Goal: Task Accomplishment & Management: Manage account settings

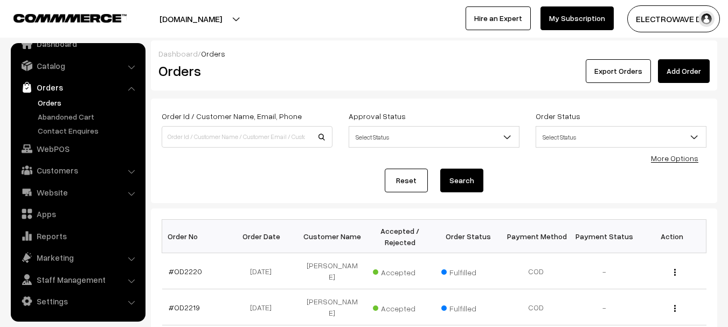
click at [60, 101] on link "Orders" at bounding box center [88, 102] width 107 height 11
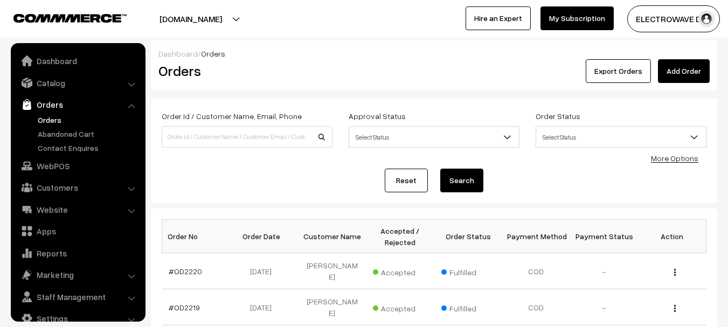
scroll to position [17, 0]
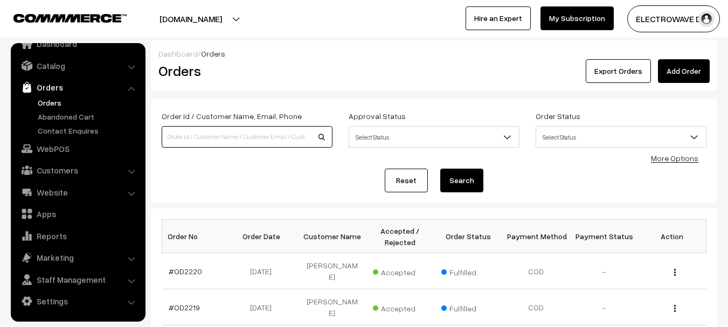
click at [211, 142] on input at bounding box center [247, 137] width 171 height 22
paste input "OD2119"
type input "OD2119"
click at [440, 169] on button "Search" at bounding box center [461, 181] width 43 height 24
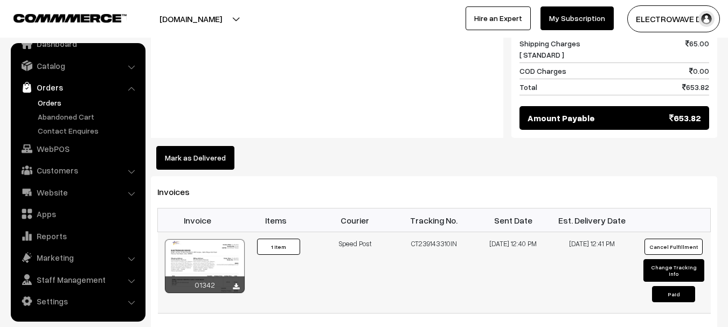
scroll to position [646, 0]
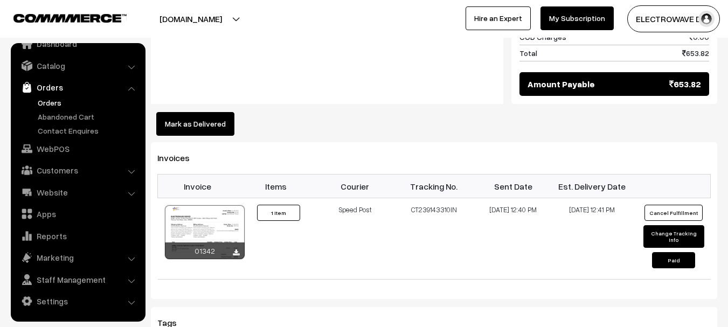
click at [219, 112] on button "Mark as Delivered" at bounding box center [195, 124] width 78 height 24
click at [220, 112] on button "Mark as Delivered" at bounding box center [195, 124] width 78 height 24
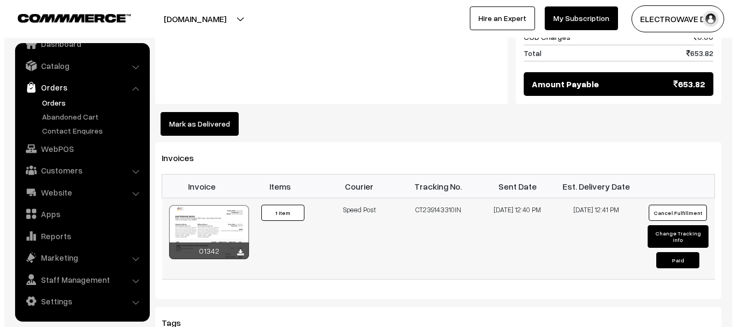
scroll to position [647, 0]
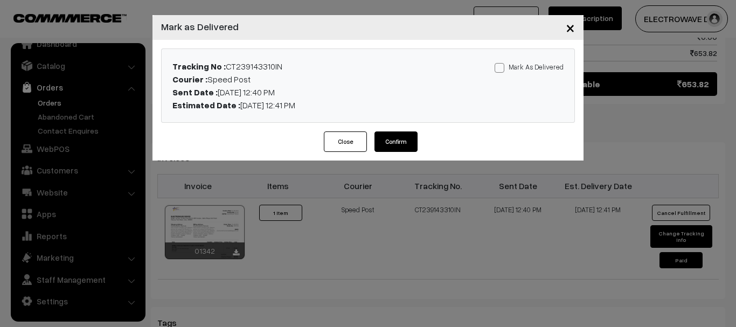
drag, startPoint x: 504, startPoint y: 67, endPoint x: 479, endPoint y: 107, distance: 47.4
click at [504, 67] on span at bounding box center [500, 68] width 10 height 10
click at [502, 67] on input "Mark As Delivered" at bounding box center [498, 66] width 7 height 7
click at [501, 71] on span at bounding box center [500, 68] width 10 height 10
click at [501, 70] on input "Mark As Delivered" at bounding box center [498, 66] width 7 height 7
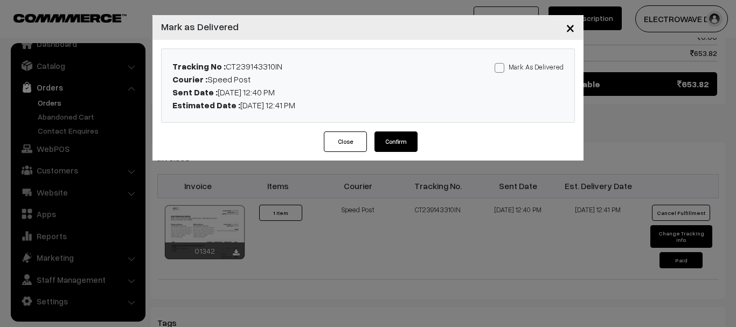
click at [499, 68] on span at bounding box center [500, 68] width 10 height 10
click at [499, 68] on input "Mark As Delivered" at bounding box center [498, 66] width 7 height 7
checkbox input "true"
click at [407, 142] on button "Confirm" at bounding box center [396, 142] width 43 height 20
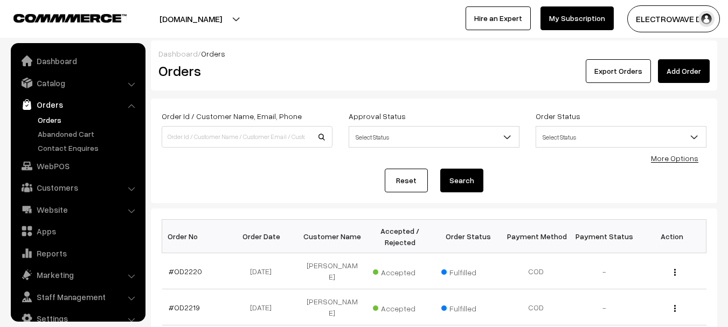
scroll to position [17, 0]
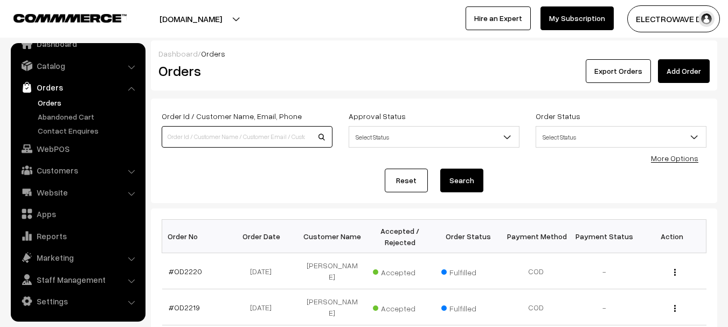
click at [274, 141] on input at bounding box center [247, 137] width 171 height 22
paste input "OD2139"
type input "OD2139"
click at [440, 169] on button "Search" at bounding box center [461, 181] width 43 height 24
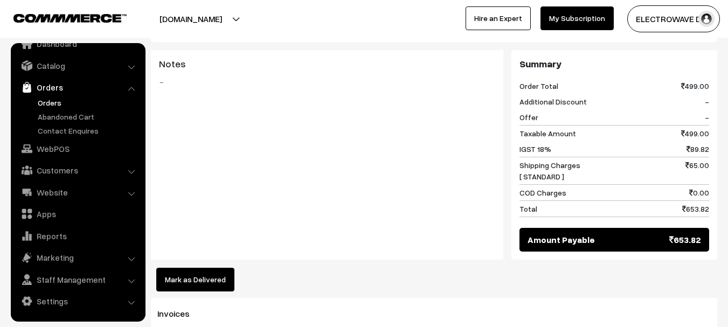
scroll to position [539, 0]
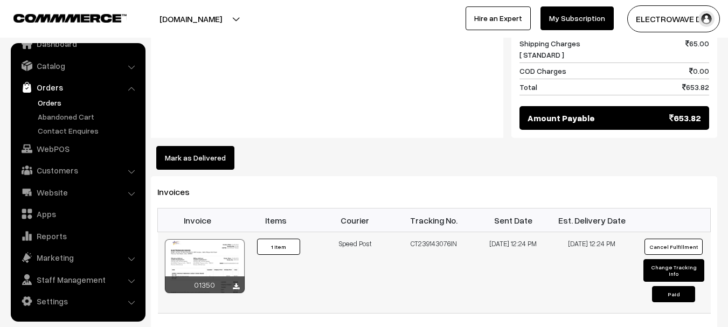
click at [435, 232] on td "CT239143076IN" at bounding box center [434, 272] width 79 height 81
click at [181, 146] on button "Mark as Delivered" at bounding box center [195, 158] width 78 height 24
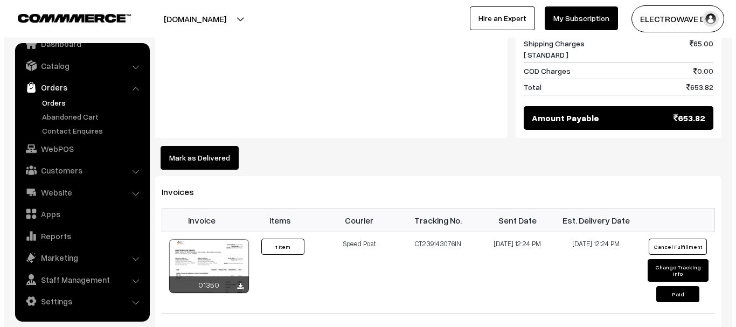
scroll to position [540, 0]
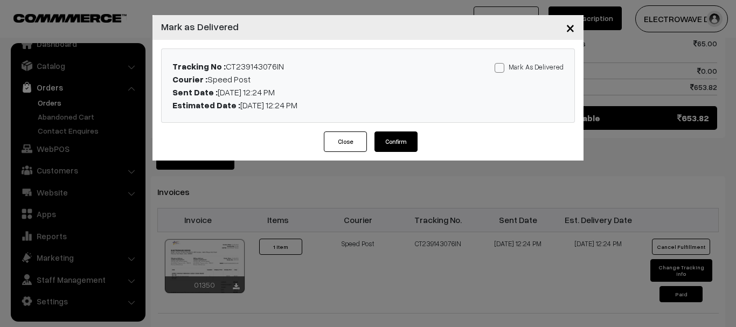
click at [498, 69] on span at bounding box center [500, 68] width 10 height 10
click at [498, 69] on input "Mark As Delivered" at bounding box center [498, 66] width 7 height 7
checkbox input "true"
click at [409, 141] on button "Confirm" at bounding box center [396, 142] width 43 height 20
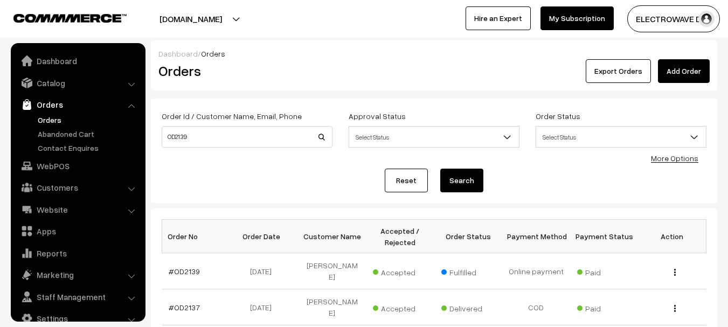
scroll to position [17, 0]
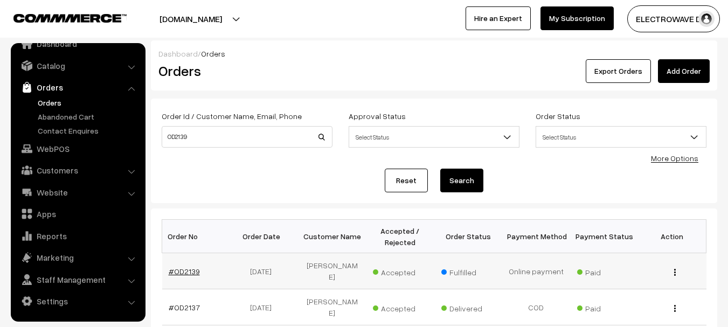
click at [181, 267] on link "#OD2139" at bounding box center [184, 271] width 31 height 9
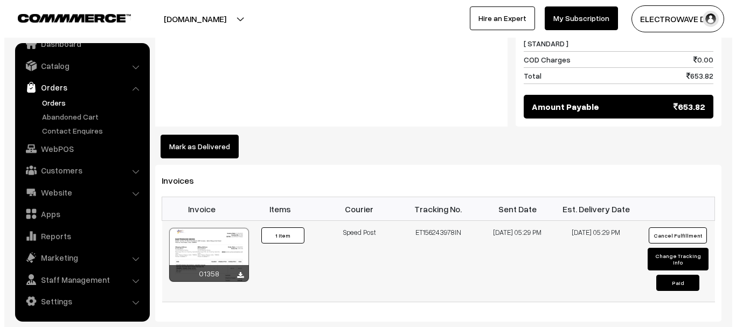
scroll to position [593, 0]
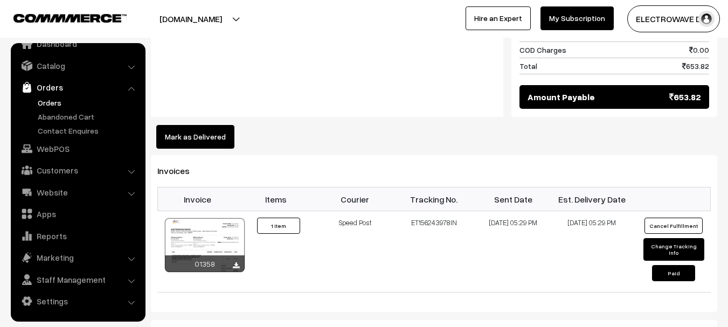
click at [203, 125] on button "Mark as Delivered" at bounding box center [195, 137] width 78 height 24
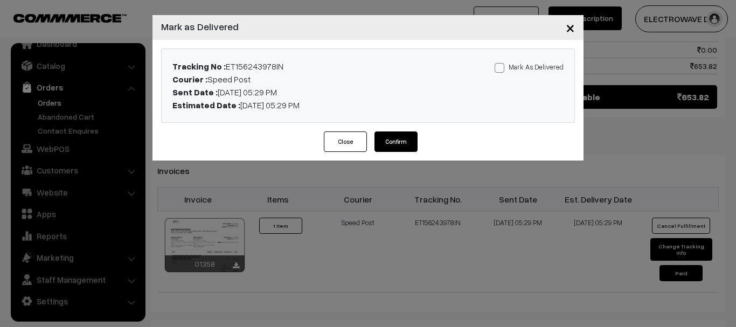
click at [505, 70] on span at bounding box center [500, 68] width 10 height 10
click at [502, 70] on input "Mark As Delivered" at bounding box center [498, 66] width 7 height 7
checkbox input "true"
drag, startPoint x: 407, startPoint y: 139, endPoint x: 411, endPoint y: 132, distance: 8.7
click at [408, 136] on button "Confirm" at bounding box center [396, 142] width 43 height 20
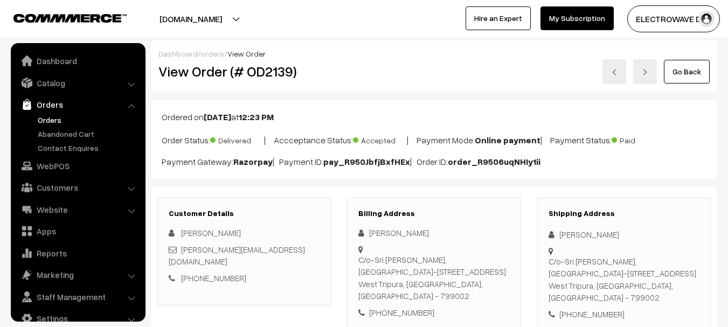
scroll to position [17, 0]
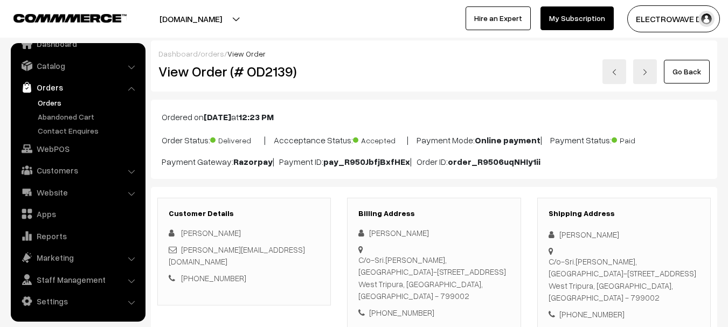
click at [57, 104] on link "Orders" at bounding box center [88, 102] width 107 height 11
click at [50, 101] on link "Orders" at bounding box center [88, 102] width 107 height 11
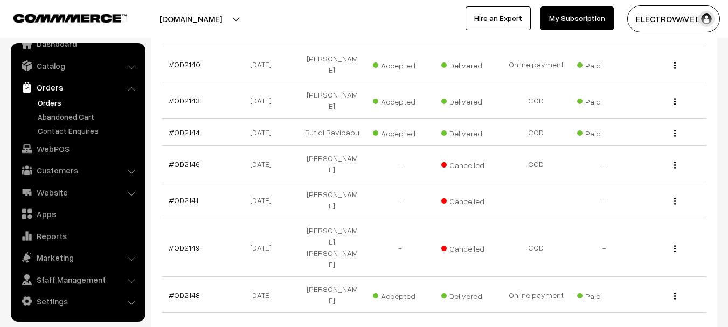
scroll to position [323, 0]
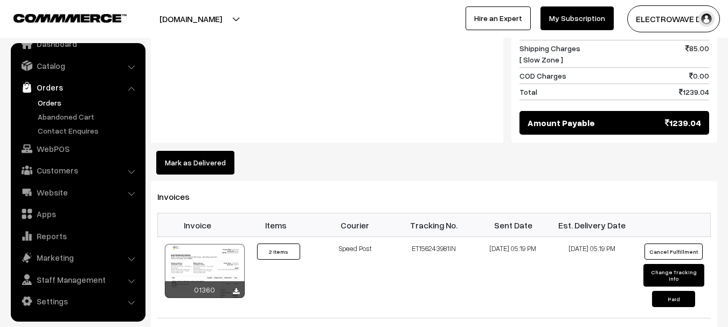
scroll to position [593, 0]
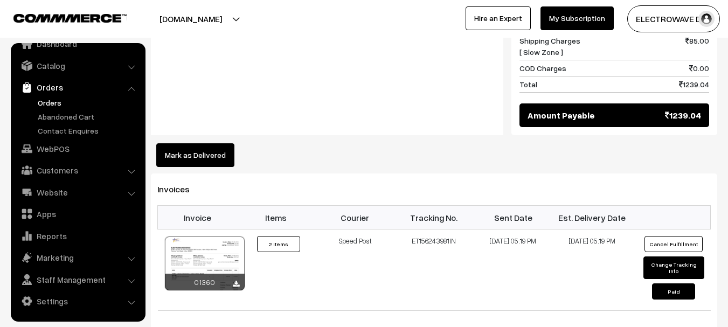
click at [212, 149] on button "Mark as Delivered" at bounding box center [195, 155] width 78 height 24
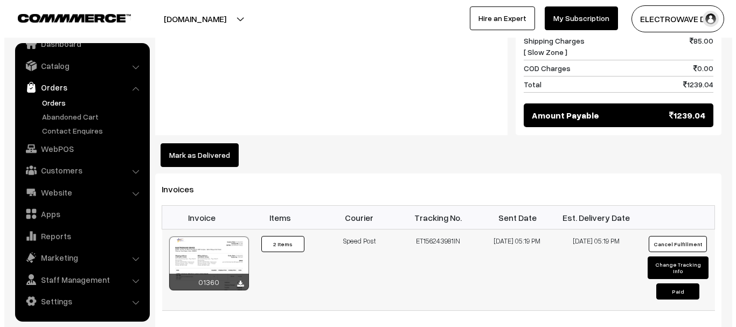
scroll to position [594, 0]
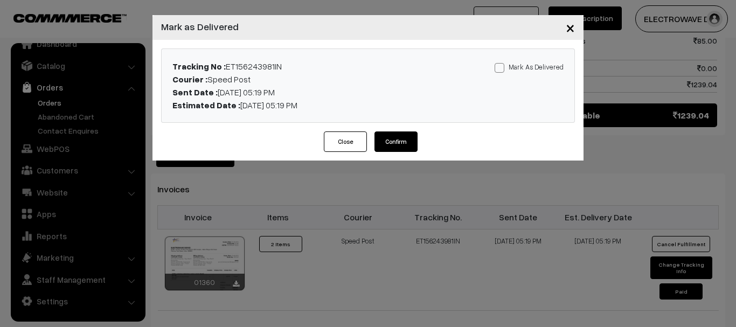
click at [505, 70] on span at bounding box center [500, 68] width 10 height 10
click at [502, 70] on input "Mark As Delivered" at bounding box center [498, 66] width 7 height 7
checkbox input "true"
click at [393, 145] on button "Confirm" at bounding box center [396, 142] width 43 height 20
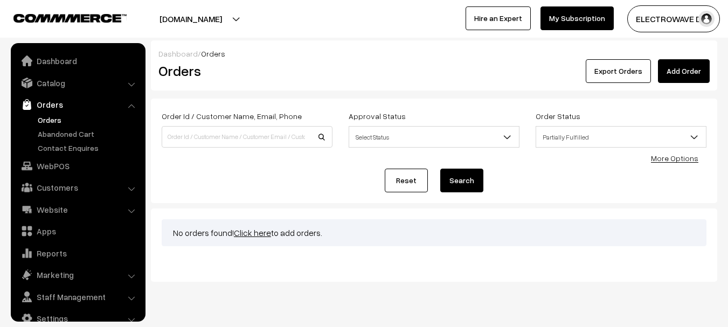
scroll to position [17, 0]
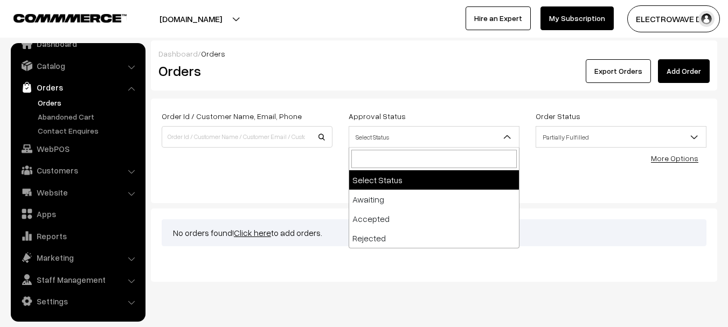
click at [419, 136] on span "Select Status" at bounding box center [434, 137] width 170 height 19
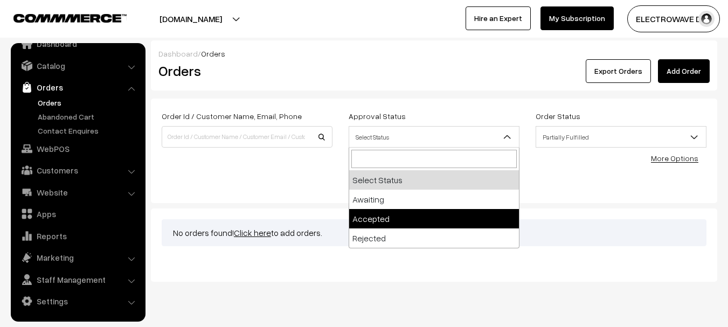
select select "1"
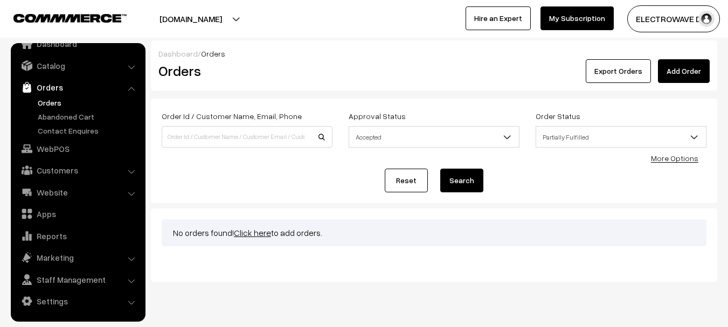
click at [463, 178] on button "Search" at bounding box center [461, 181] width 43 height 24
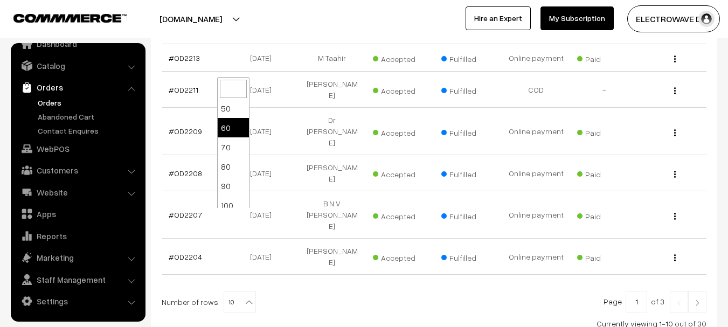
scroll to position [86, 0]
select select "100"
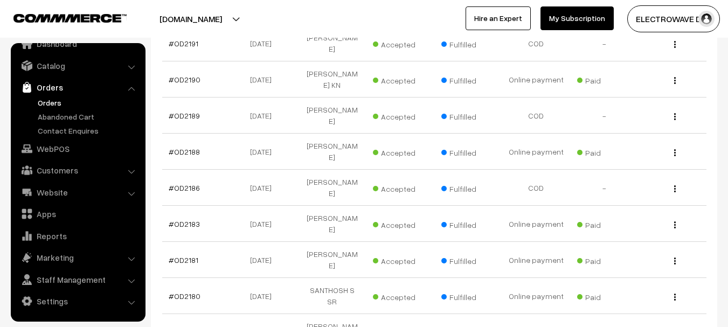
scroll to position [866, 0]
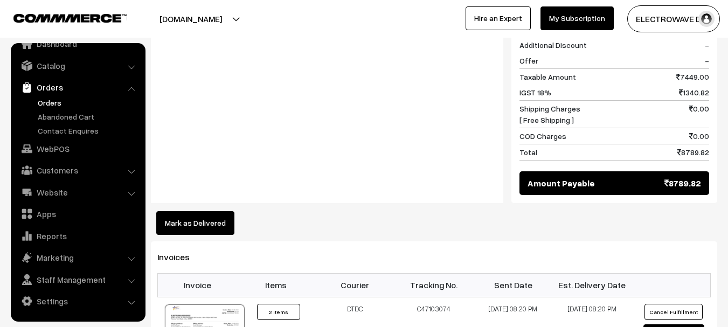
scroll to position [647, 0]
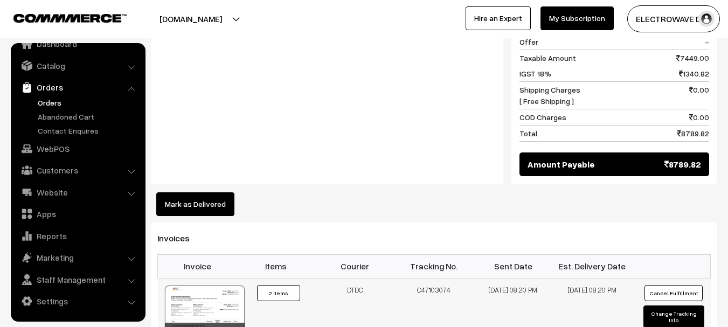
click at [436, 278] on td "C47103074" at bounding box center [434, 318] width 79 height 81
copy td "C47103074"
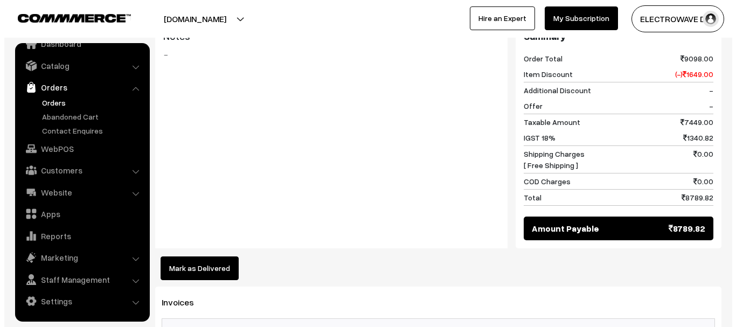
scroll to position [593, 0]
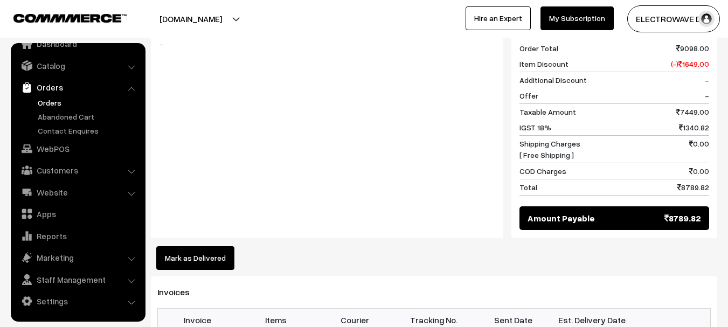
click at [185, 246] on button "Mark as Delivered" at bounding box center [195, 258] width 78 height 24
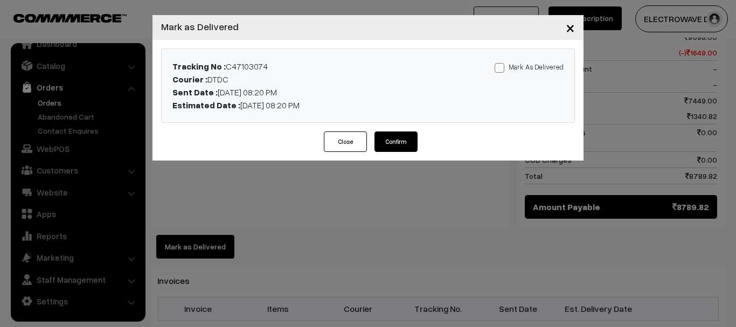
click at [500, 67] on span at bounding box center [500, 68] width 10 height 10
click at [500, 67] on input "Mark As Delivered" at bounding box center [498, 66] width 7 height 7
checkbox input "true"
click at [398, 149] on button "Confirm" at bounding box center [396, 142] width 43 height 20
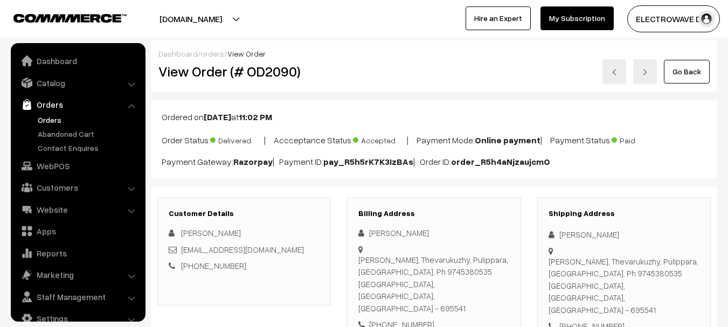
click at [52, 123] on link "Orders" at bounding box center [88, 119] width 107 height 11
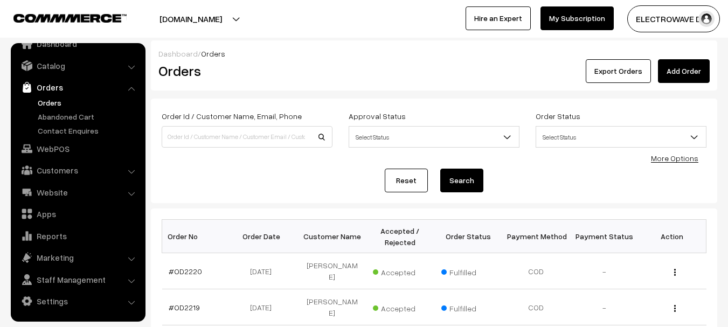
click at [57, 98] on link "Orders" at bounding box center [88, 102] width 107 height 11
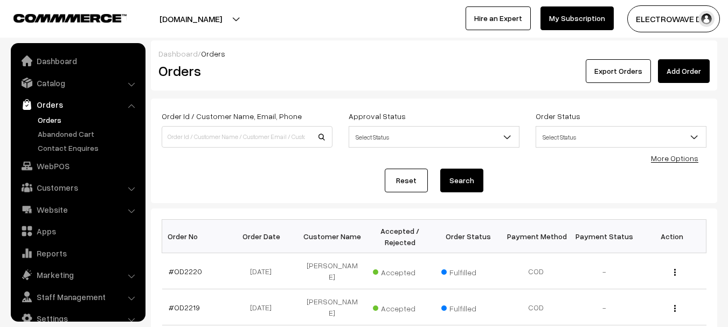
scroll to position [17, 0]
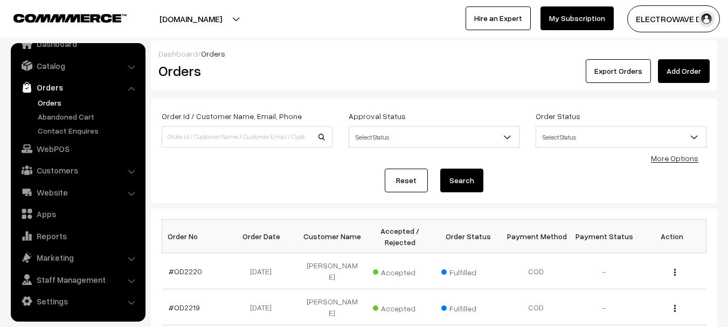
click at [58, 100] on link "Orders" at bounding box center [88, 102] width 107 height 11
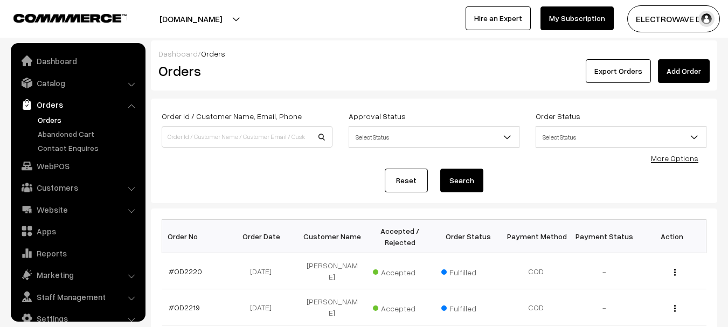
scroll to position [17, 0]
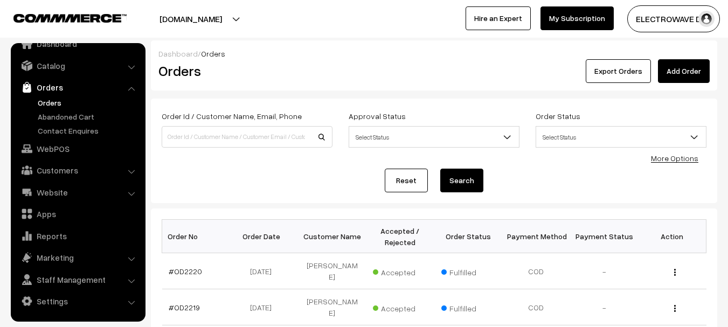
click at [49, 106] on link "Orders" at bounding box center [88, 102] width 107 height 11
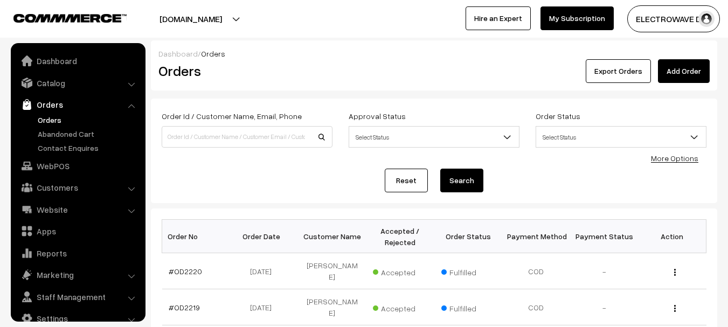
scroll to position [17, 0]
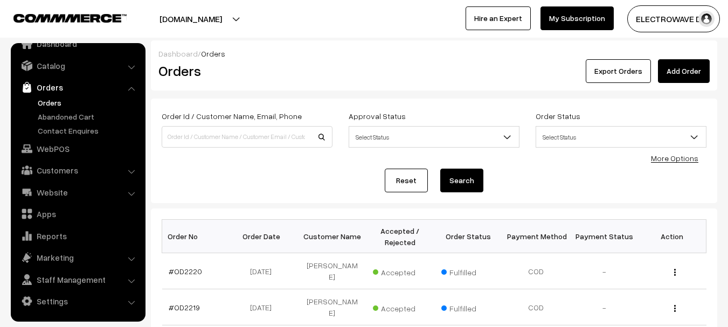
click at [49, 102] on link "Orders" at bounding box center [88, 102] width 107 height 11
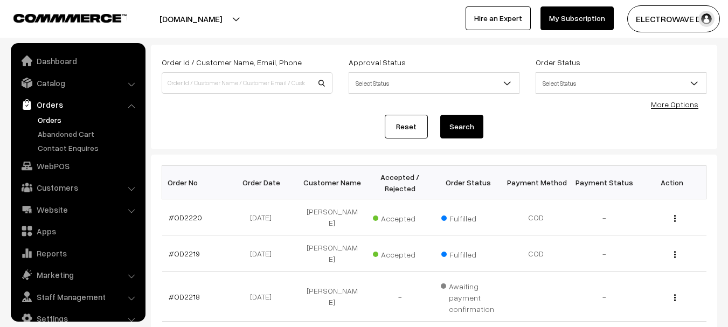
scroll to position [17, 0]
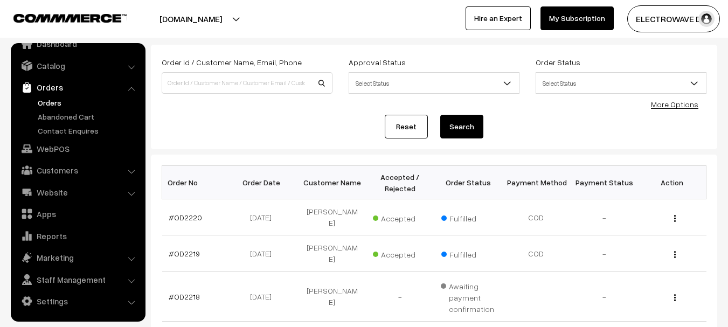
drag, startPoint x: 224, startPoint y: 19, endPoint x: 222, endPoint y: 30, distance: 11.1
click at [225, 19] on button "[DOMAIN_NAME]" at bounding box center [191, 18] width 138 height 27
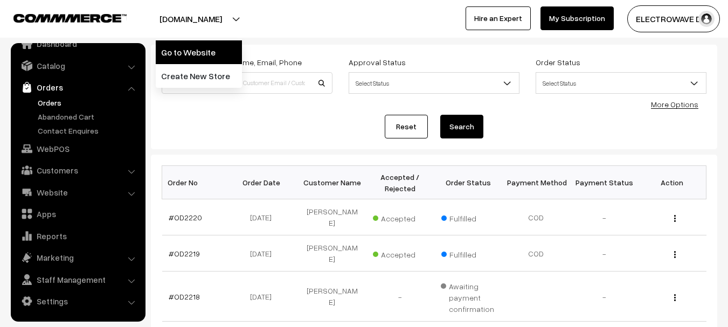
click at [217, 47] on link "Go to Website" at bounding box center [199, 52] width 86 height 24
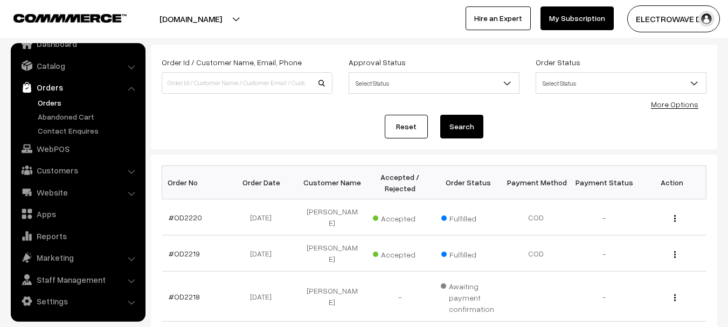
drag, startPoint x: 210, startPoint y: 19, endPoint x: 211, endPoint y: 35, distance: 15.1
click at [212, 23] on button "[DOMAIN_NAME]" at bounding box center [191, 18] width 138 height 27
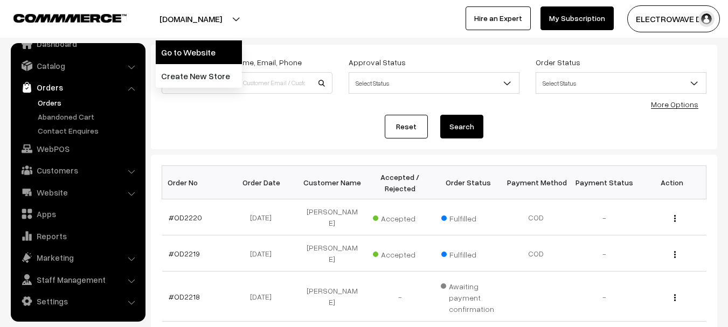
click at [206, 47] on link "Go to Website" at bounding box center [199, 52] width 86 height 24
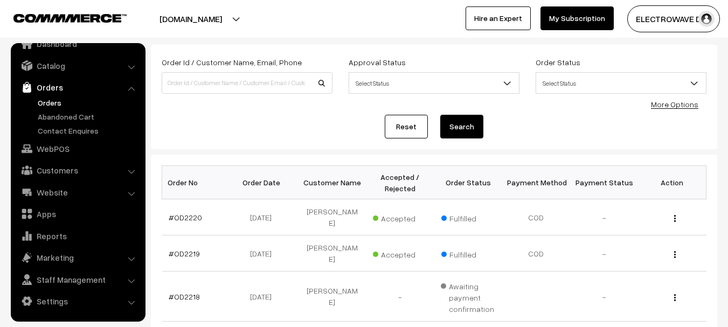
drag, startPoint x: 214, startPoint y: 24, endPoint x: 210, endPoint y: 39, distance: 16.1
click at [214, 25] on button "[DOMAIN_NAME]" at bounding box center [191, 18] width 138 height 27
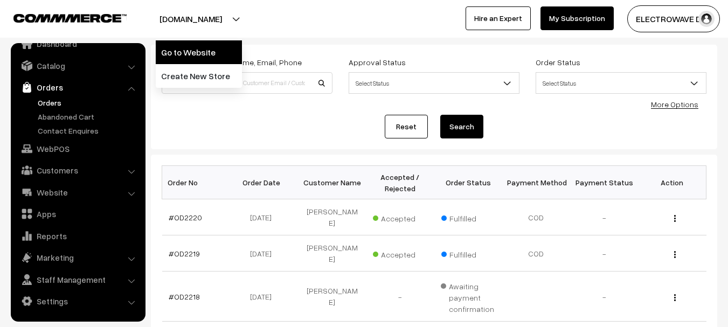
click at [209, 48] on link "Go to Website" at bounding box center [199, 52] width 86 height 24
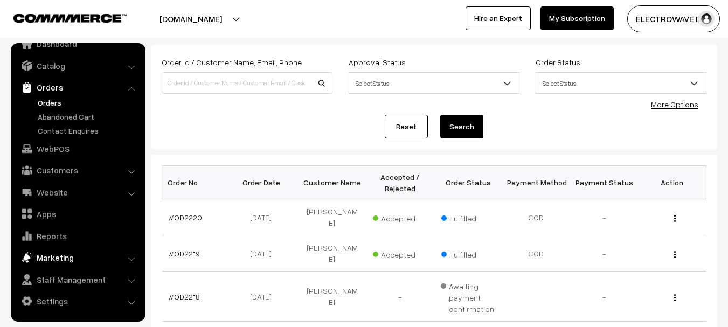
click at [74, 256] on link "Marketing" at bounding box center [77, 257] width 128 height 19
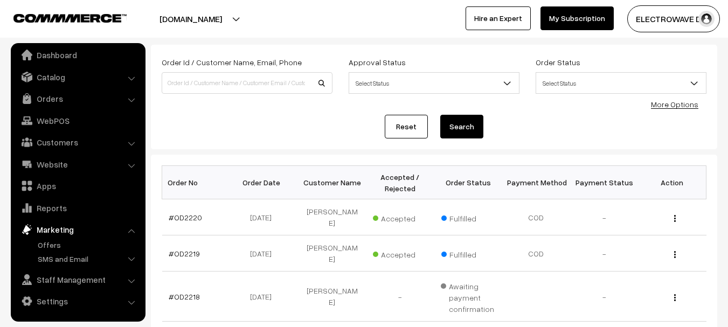
scroll to position [6, 0]
click at [76, 274] on link "Staff Management" at bounding box center [77, 279] width 128 height 19
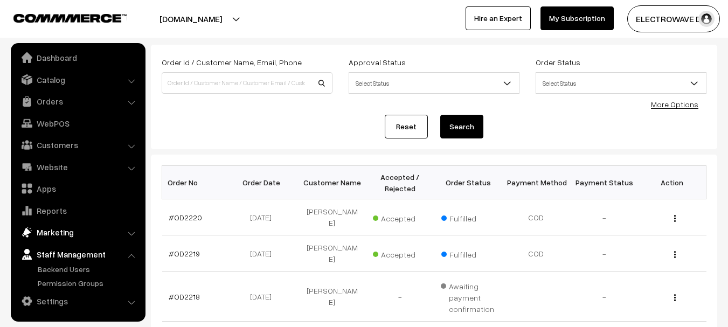
click at [46, 232] on link "Marketing" at bounding box center [77, 232] width 128 height 19
click at [46, 250] on link "Offers" at bounding box center [88, 247] width 107 height 11
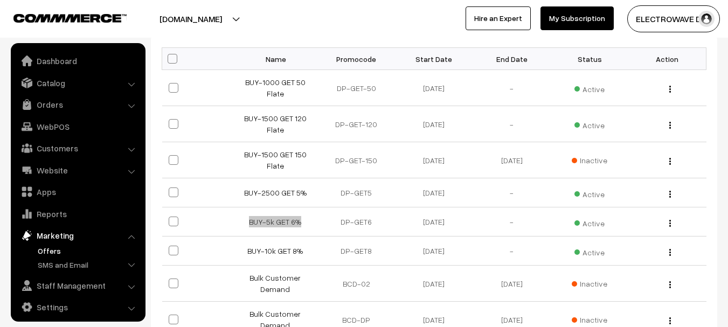
scroll to position [6, 0]
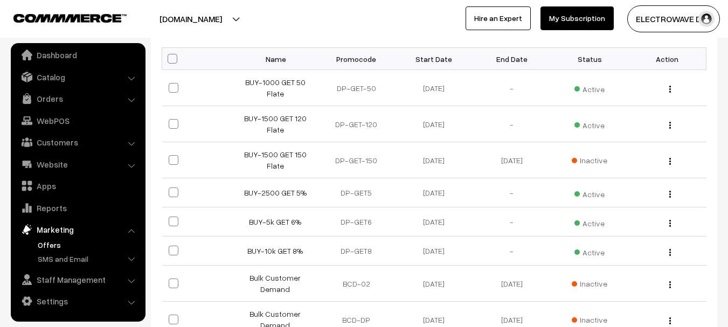
click at [348, 58] on th "Promocode" at bounding box center [357, 59] width 78 height 22
copy th "Promocode"
click at [348, 58] on th "Promocode" at bounding box center [357, 59] width 78 height 22
copy td "DP-GET6"
drag, startPoint x: 336, startPoint y: 225, endPoint x: 389, endPoint y: 228, distance: 52.9
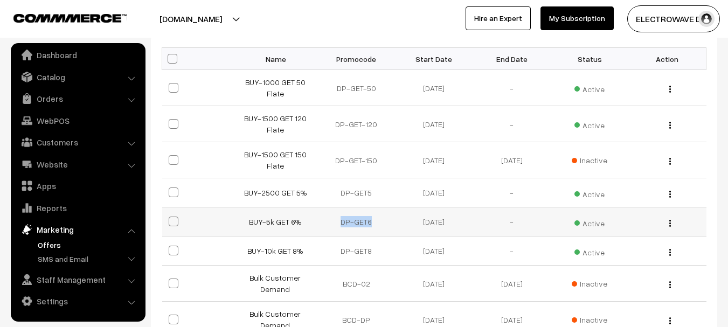
click at [389, 228] on td "DP-GET6" at bounding box center [357, 222] width 78 height 29
click at [51, 97] on link "Orders" at bounding box center [77, 98] width 128 height 19
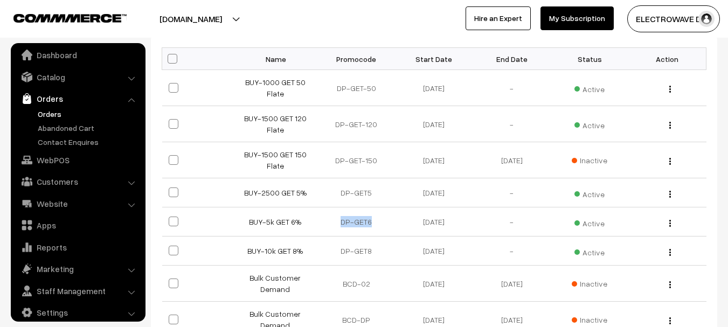
click at [48, 112] on link "Orders" at bounding box center [88, 113] width 107 height 11
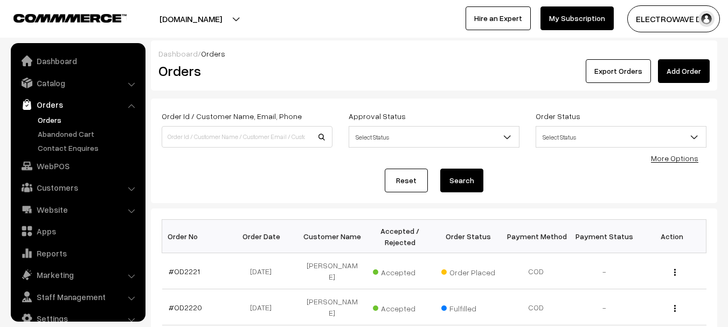
scroll to position [17, 0]
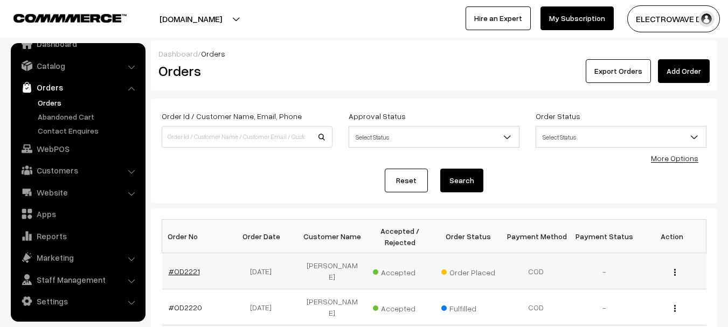
click at [185, 267] on link "#OD2221" at bounding box center [184, 271] width 31 height 9
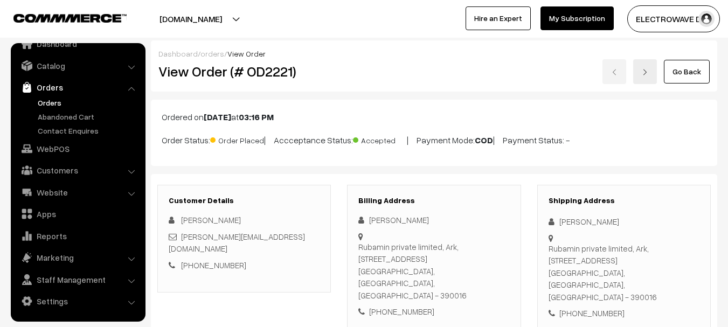
click at [232, 17] on button "[DOMAIN_NAME]" at bounding box center [191, 18] width 138 height 27
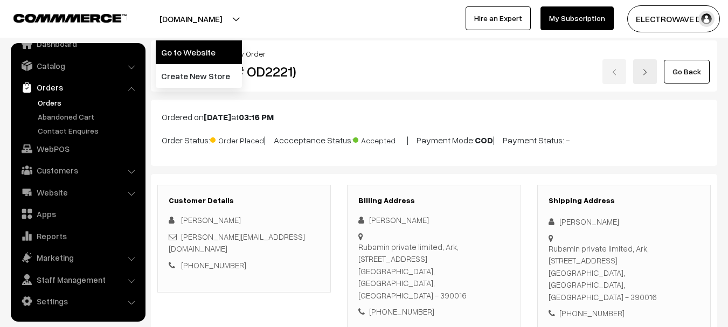
click at [215, 49] on link "Go to Website" at bounding box center [199, 52] width 86 height 24
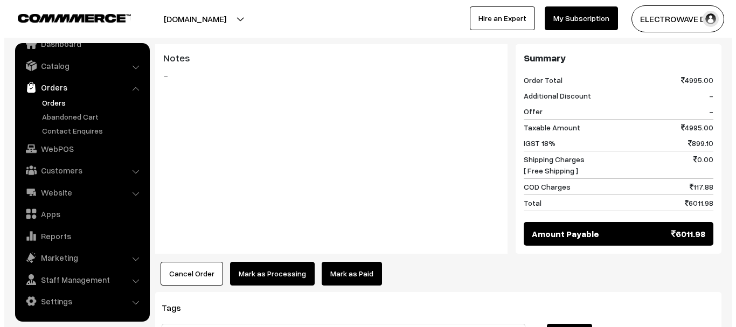
scroll to position [485, 0]
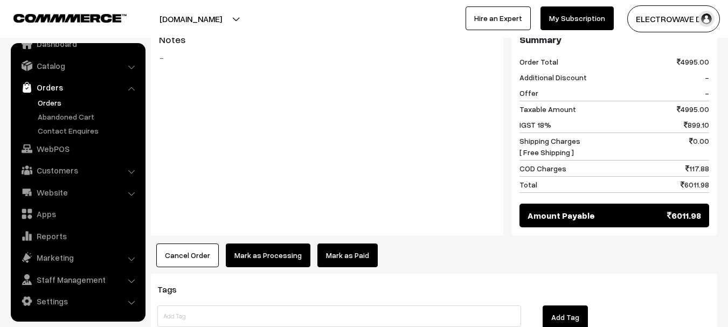
click at [252, 244] on button "Mark as Processing" at bounding box center [268, 256] width 85 height 24
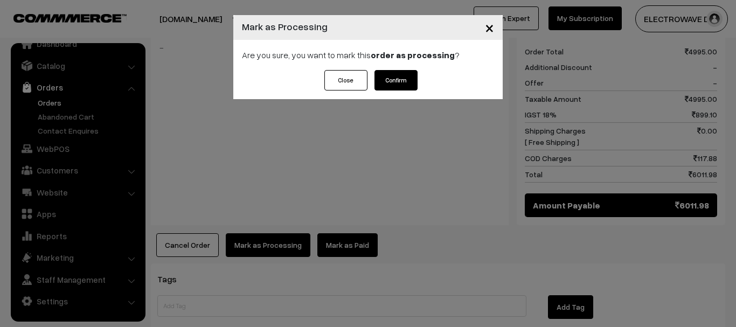
click at [401, 85] on button "Confirm" at bounding box center [396, 80] width 43 height 20
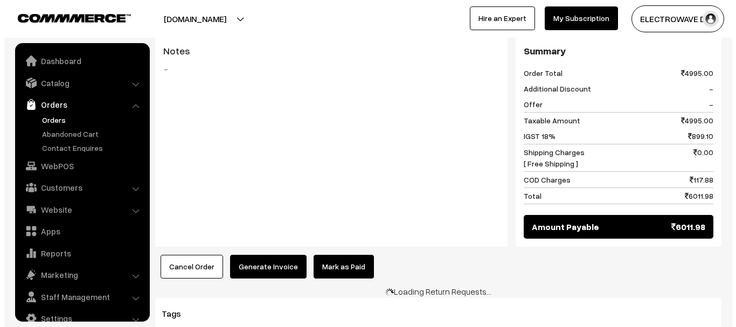
scroll to position [17, 0]
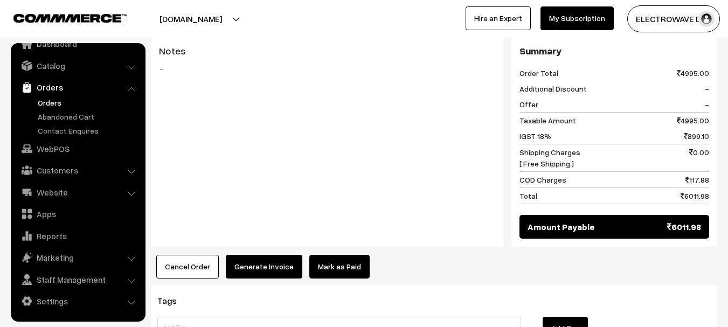
click at [268, 255] on button "Generate Invoice" at bounding box center [264, 267] width 77 height 24
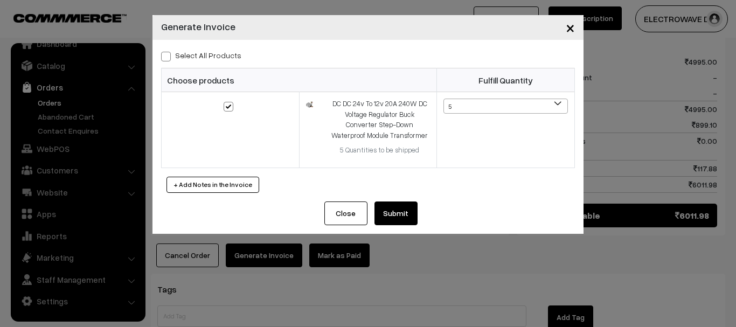
click at [407, 210] on button "Submit" at bounding box center [396, 214] width 43 height 24
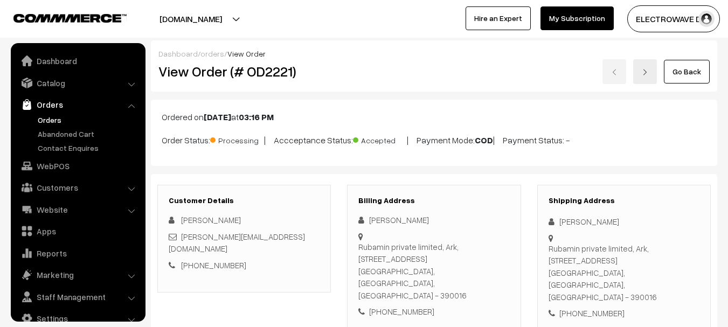
scroll to position [17, 0]
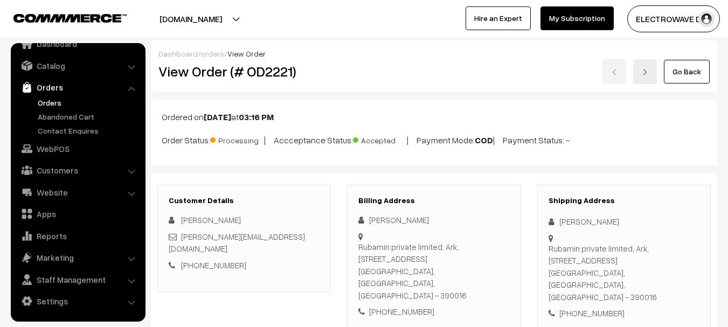
click at [51, 101] on link "Orders" at bounding box center [88, 102] width 107 height 11
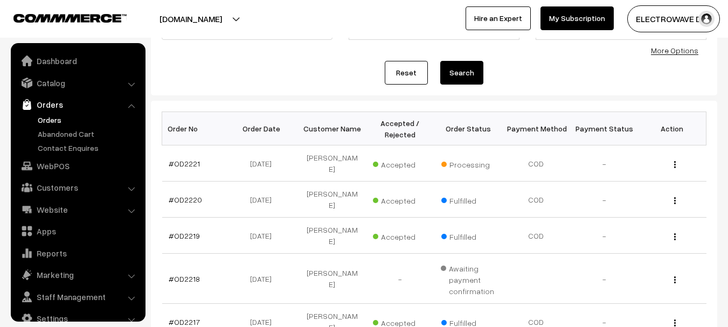
scroll to position [17, 0]
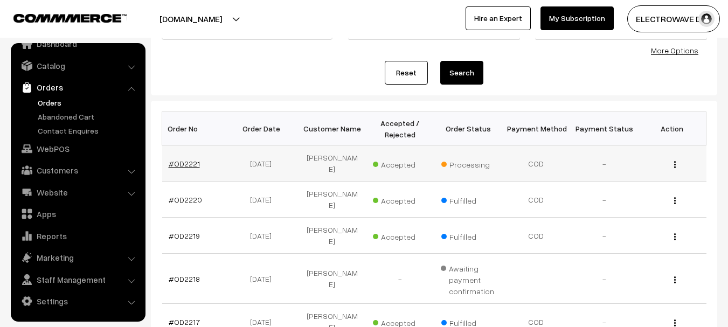
click at [185, 162] on link "#OD2221" at bounding box center [184, 163] width 31 height 9
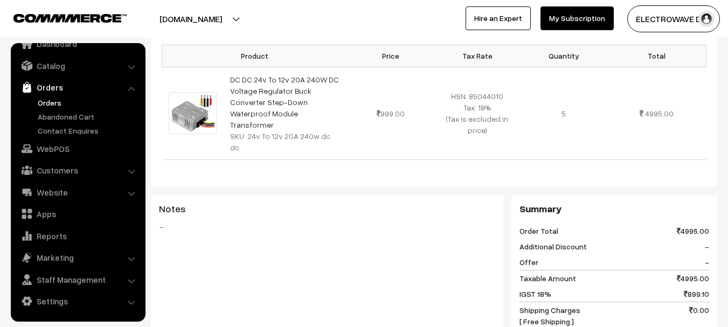
scroll to position [377, 0]
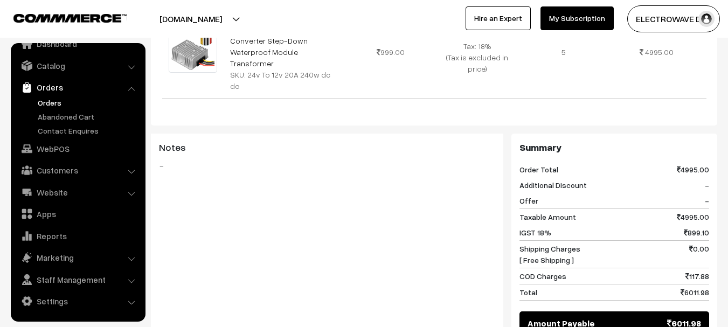
drag, startPoint x: 537, startPoint y: 166, endPoint x: 673, endPoint y: 166, distance: 136.4
click at [673, 193] on div "Offer -" at bounding box center [615, 201] width 190 height 16
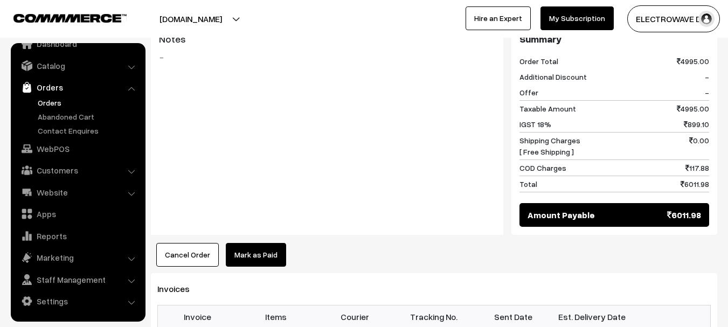
scroll to position [485, 0]
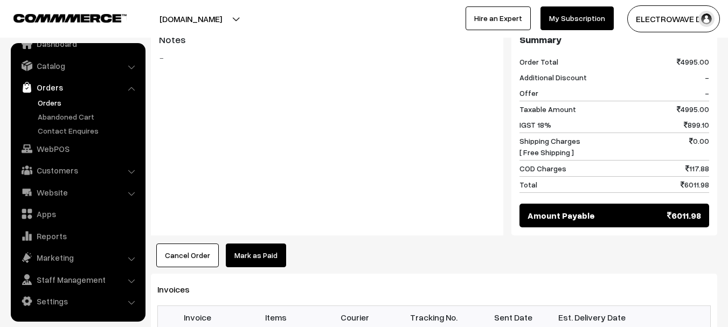
click at [459, 161] on div "Notes -" at bounding box center [327, 131] width 353 height 210
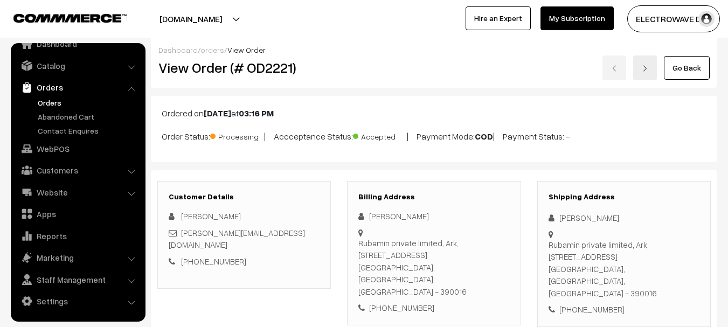
scroll to position [54, 0]
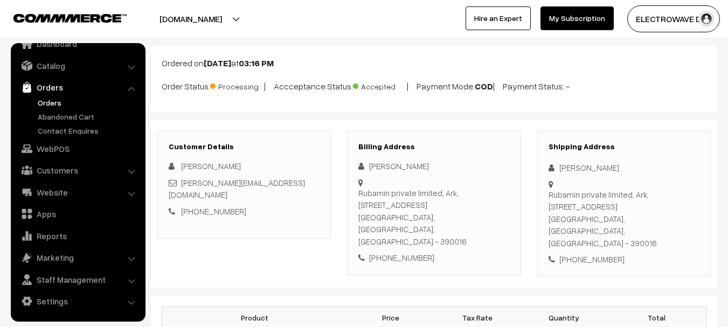
click at [590, 231] on div "Rubamin private limited, Ark,4th floor, Sub plot no.1, Shree krishna industrial…" at bounding box center [624, 219] width 151 height 61
click at [564, 198] on div "Rubamin private limited, Ark,4th floor, Sub plot no.1, Shree krishna industrial…" at bounding box center [624, 219] width 151 height 61
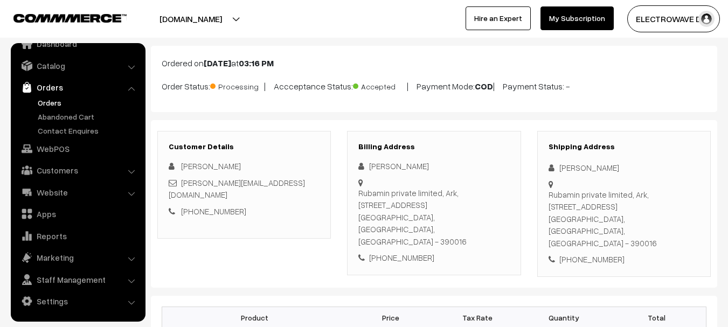
click at [564, 198] on div "Rubamin private limited, Ark,4th floor, Sub plot no.1, Shree krishna industrial…" at bounding box center [624, 219] width 151 height 61
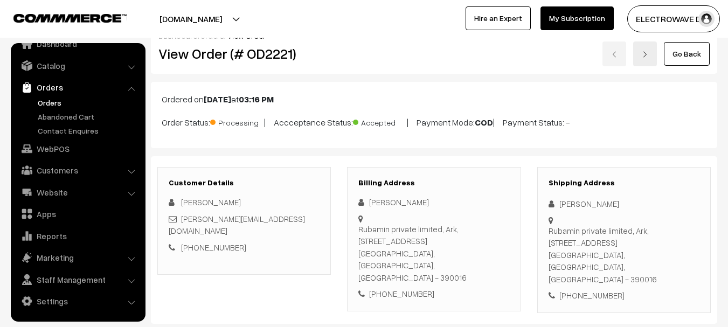
scroll to position [0, 0]
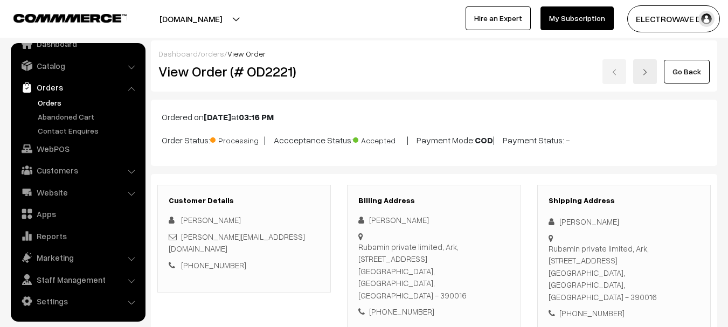
click at [219, 19] on button "[DOMAIN_NAME]" at bounding box center [191, 18] width 138 height 27
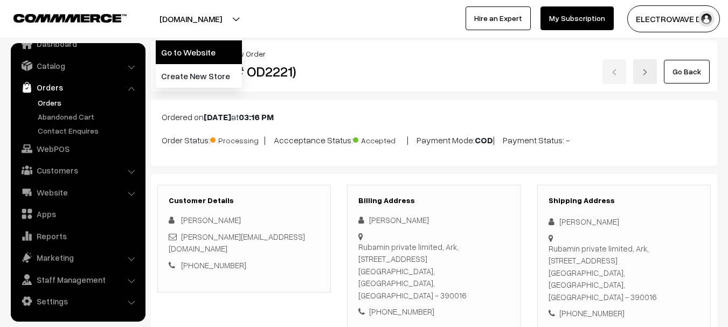
click at [214, 42] on link "Go to Website" at bounding box center [199, 52] width 86 height 24
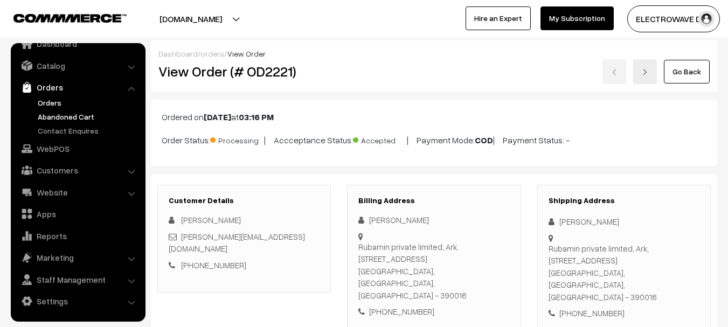
click at [68, 112] on link "Abandoned Cart" at bounding box center [88, 116] width 107 height 11
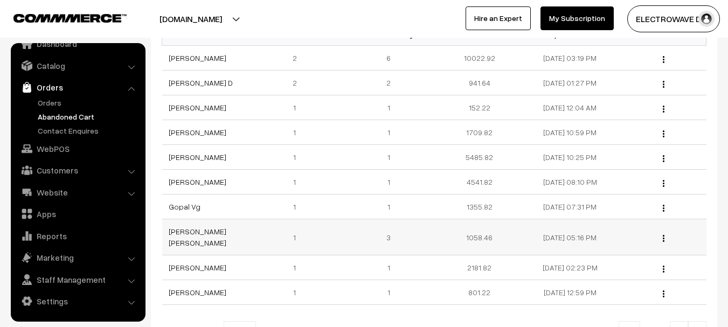
scroll to position [216, 0]
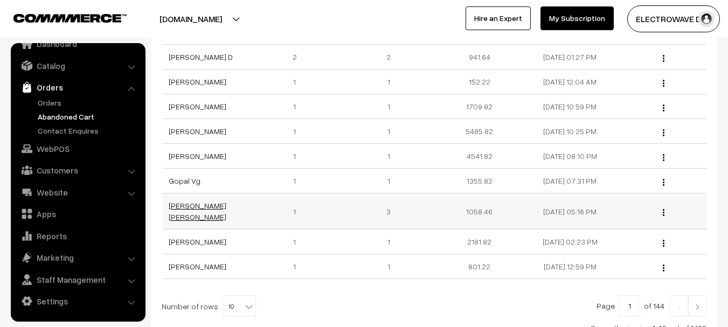
click at [194, 205] on link "[PERSON_NAME] [PERSON_NAME]" at bounding box center [198, 211] width 58 height 20
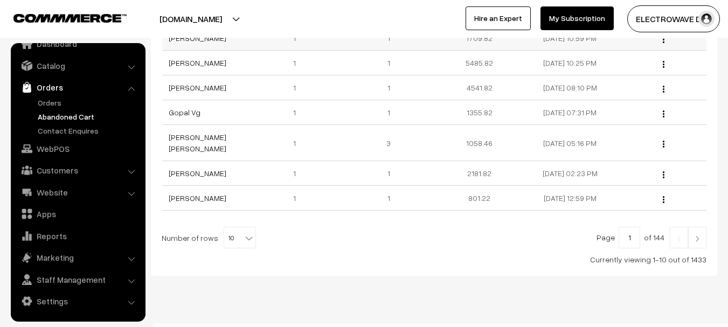
scroll to position [292, 0]
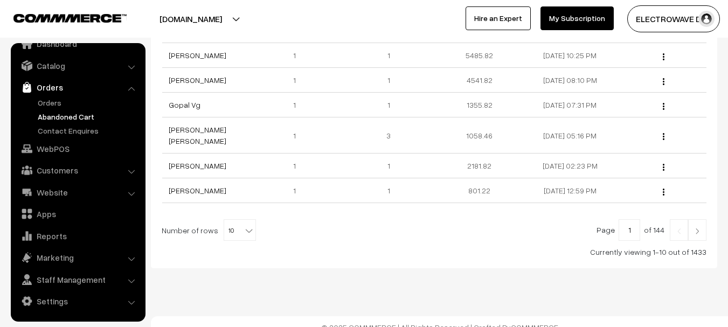
click at [236, 220] on span "10" at bounding box center [239, 231] width 31 height 22
select select "50"
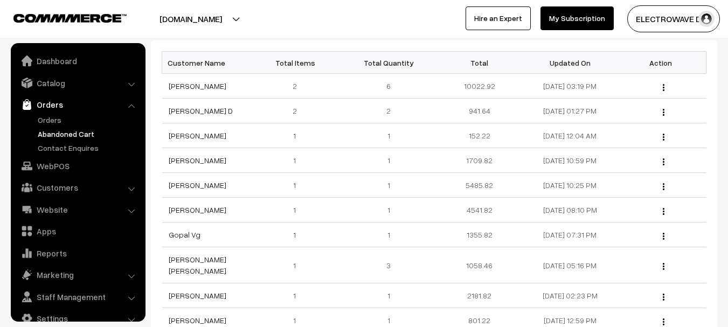
scroll to position [17, 0]
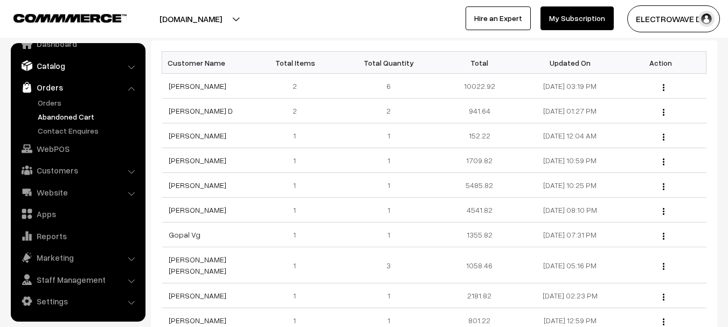
click at [68, 66] on link "Catalog" at bounding box center [77, 65] width 128 height 19
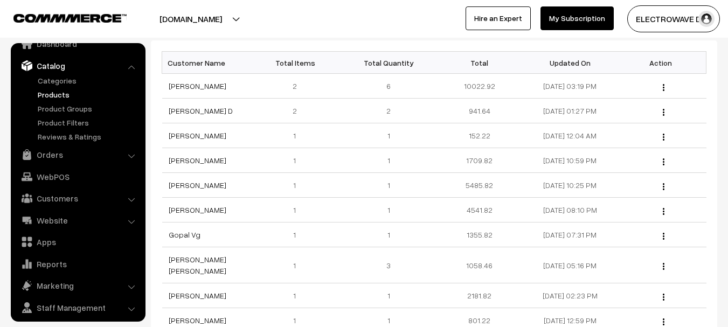
click at [60, 92] on link "Products" at bounding box center [88, 94] width 107 height 11
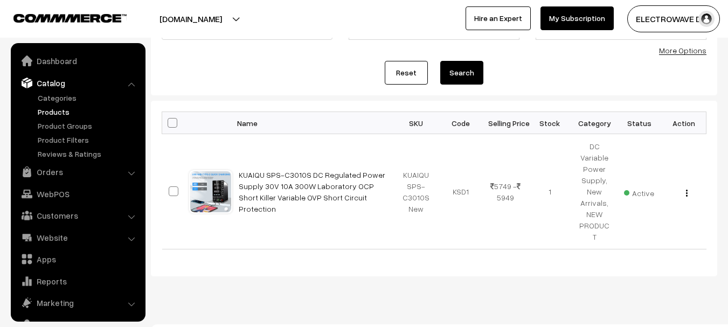
scroll to position [30, 0]
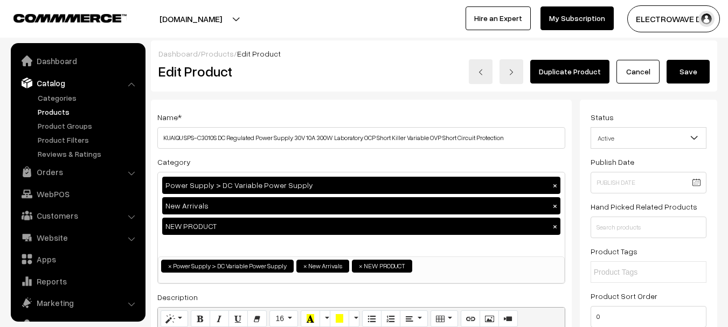
scroll to position [30, 0]
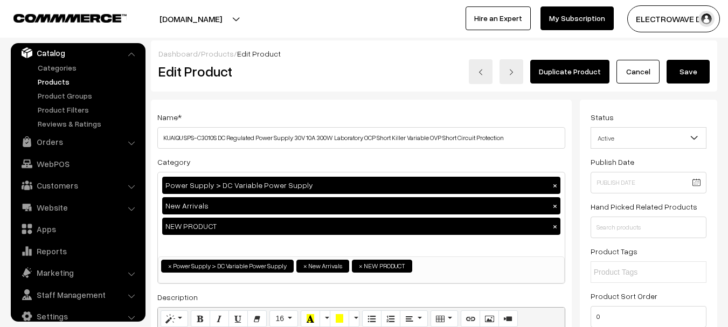
click at [695, 71] on button "Save" at bounding box center [688, 72] width 43 height 24
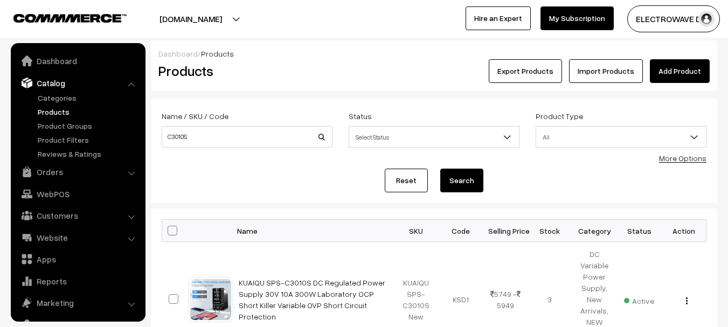
scroll to position [30, 0]
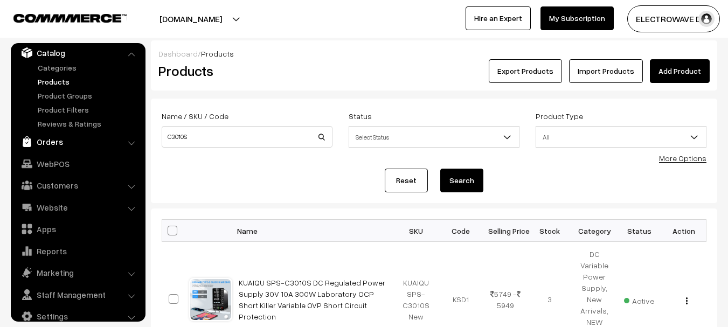
click at [44, 144] on link "Orders" at bounding box center [77, 141] width 128 height 19
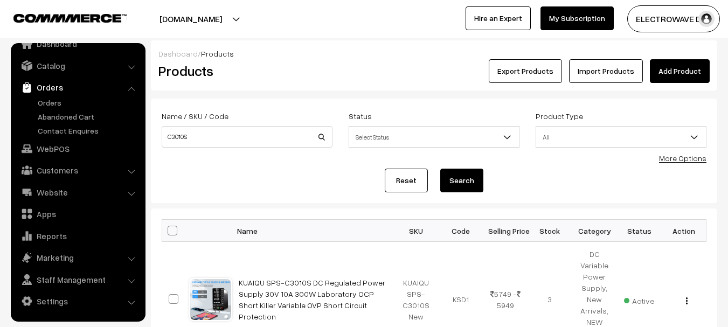
scroll to position [17, 0]
click at [47, 106] on link "Orders" at bounding box center [88, 102] width 107 height 11
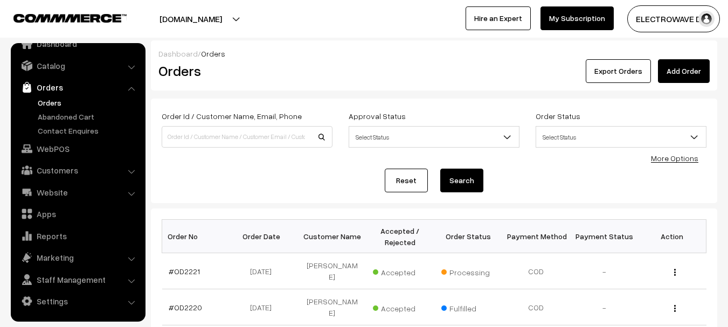
drag, startPoint x: 49, startPoint y: 104, endPoint x: 53, endPoint y: 106, distance: 5.6
click at [50, 104] on link "Orders" at bounding box center [88, 102] width 107 height 11
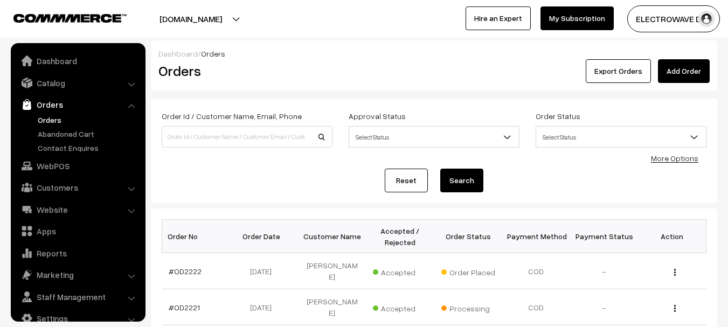
scroll to position [17, 0]
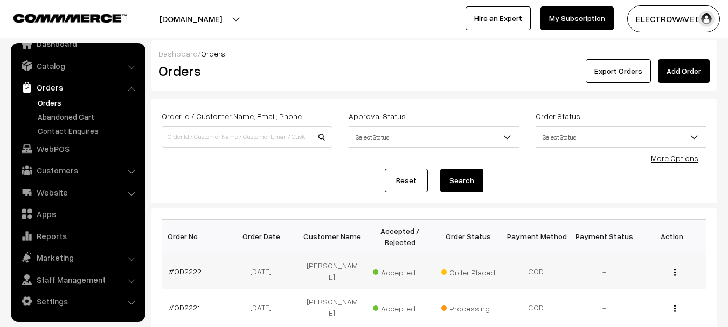
click at [183, 268] on link "#OD2222" at bounding box center [185, 271] width 33 height 9
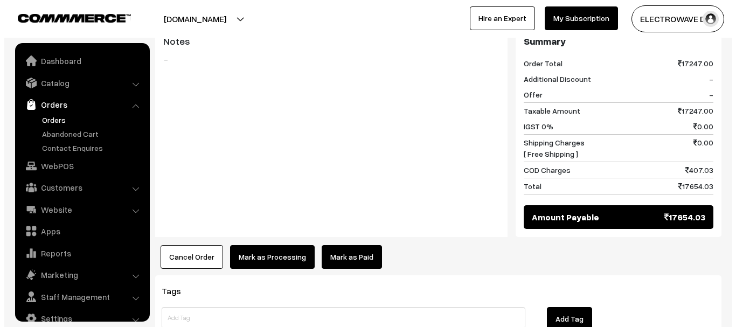
scroll to position [17, 0]
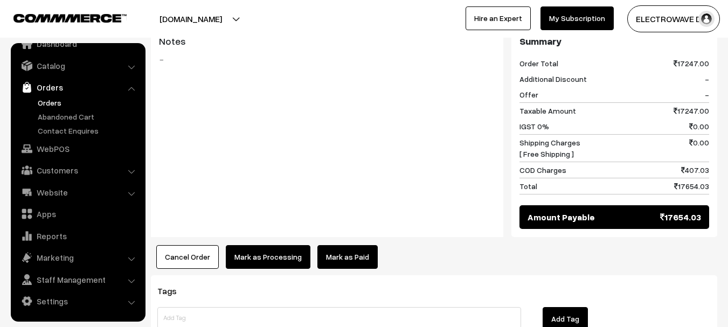
click at [199, 245] on button "Cancel Order" at bounding box center [187, 257] width 63 height 24
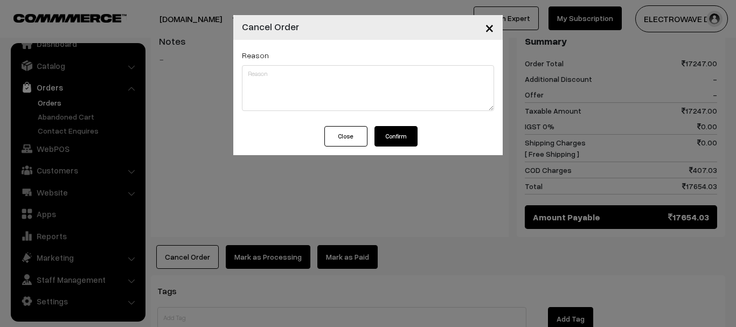
click at [405, 140] on button "Confirm" at bounding box center [396, 136] width 43 height 20
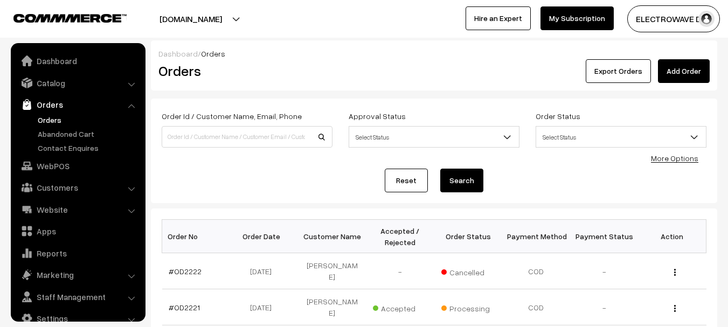
scroll to position [17, 0]
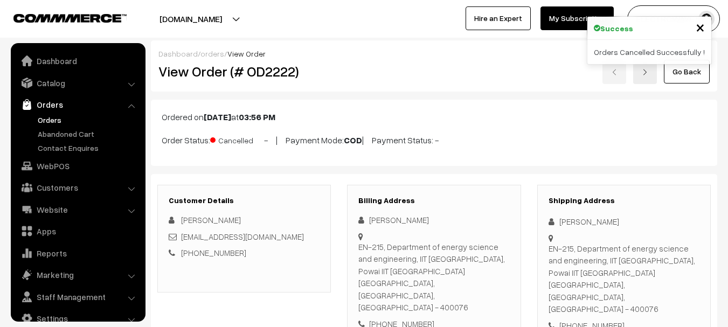
scroll to position [17, 0]
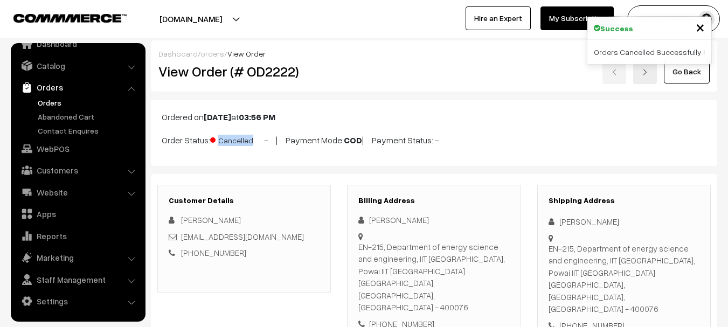
drag, startPoint x: 164, startPoint y: 141, endPoint x: 258, endPoint y: 140, distance: 94.4
click at [258, 140] on p "Order Status: Cancelled - | Payment Mode: COD | Payment Status: -" at bounding box center [434, 139] width 545 height 15
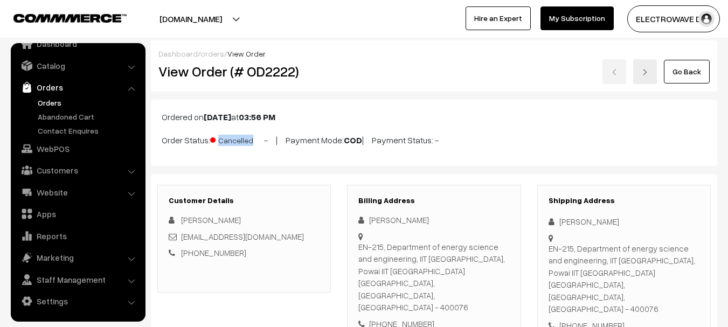
click at [52, 107] on link "Orders" at bounding box center [88, 102] width 107 height 11
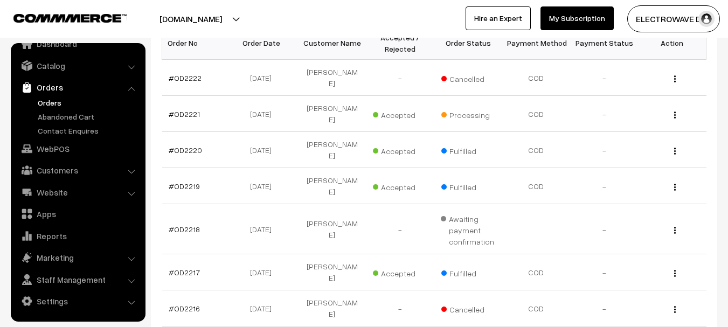
scroll to position [216, 0]
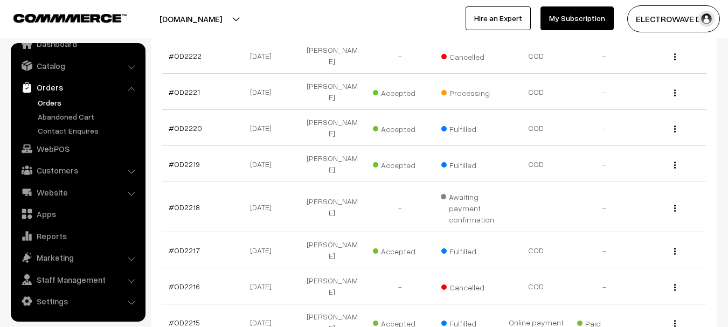
click at [56, 102] on link "Orders" at bounding box center [88, 102] width 107 height 11
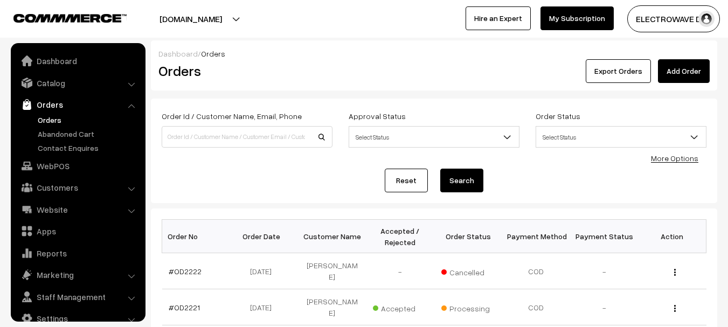
scroll to position [17, 0]
